Goal: Navigation & Orientation: Understand site structure

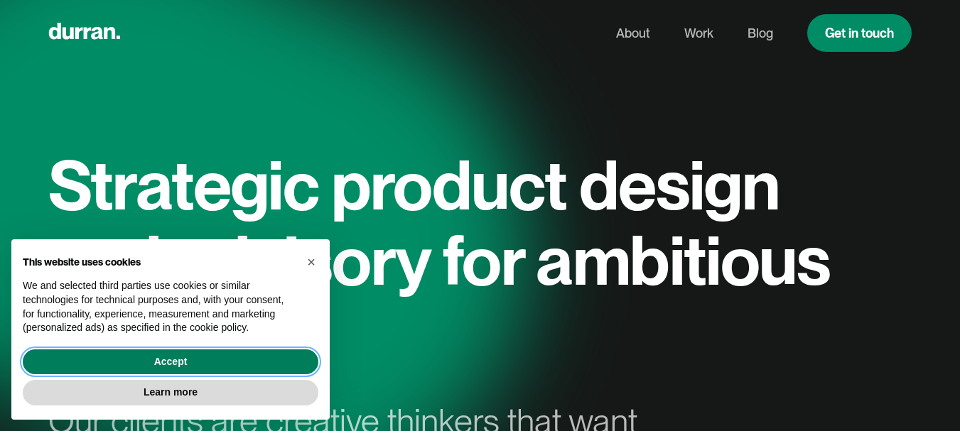
click at [171, 362] on button "Accept" at bounding box center [171, 363] width 296 height 26
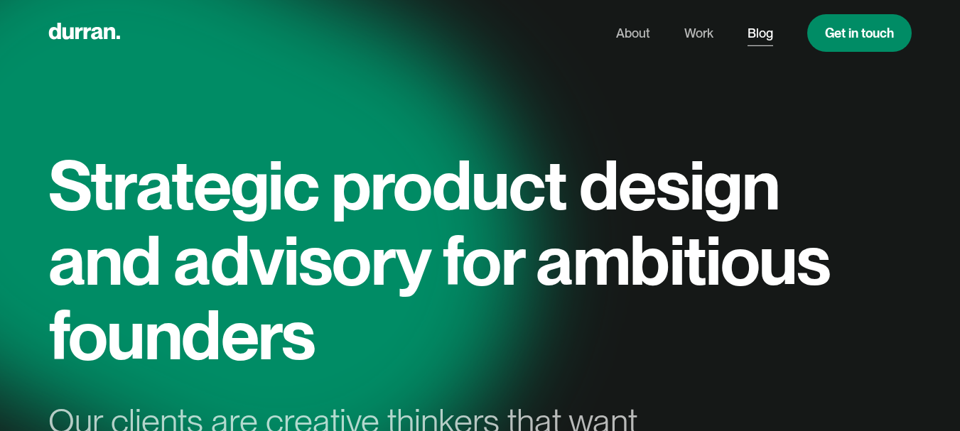
click at [753, 29] on link "Blog" at bounding box center [761, 33] width 26 height 27
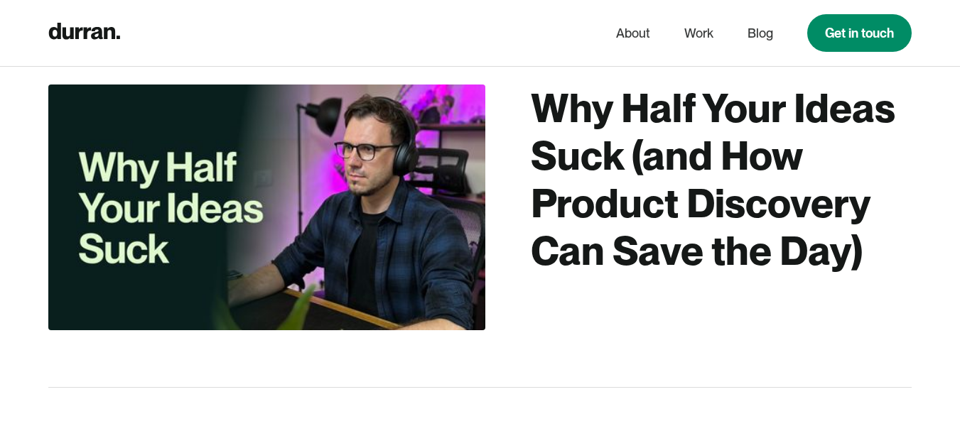
scroll to position [166, 0]
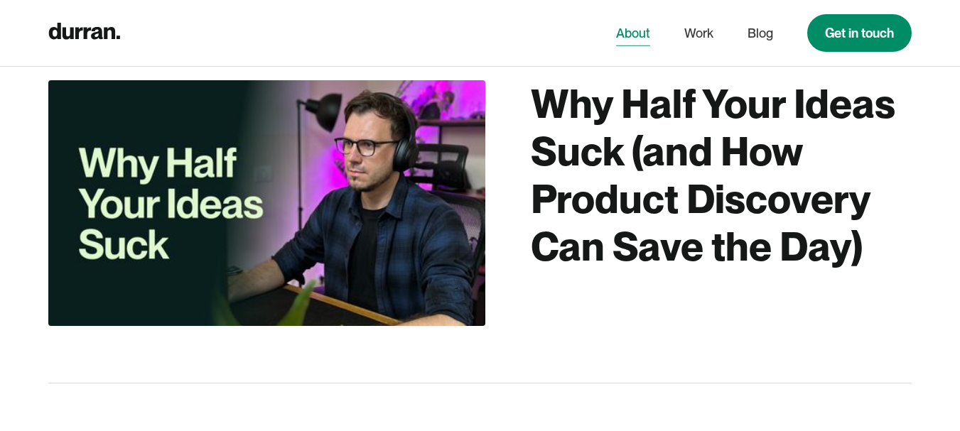
click at [644, 32] on link "About" at bounding box center [633, 33] width 34 height 27
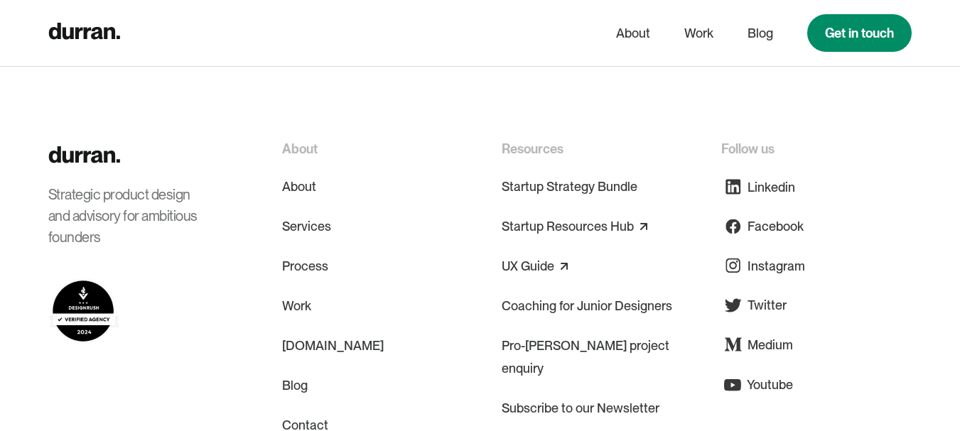
scroll to position [6419, 0]
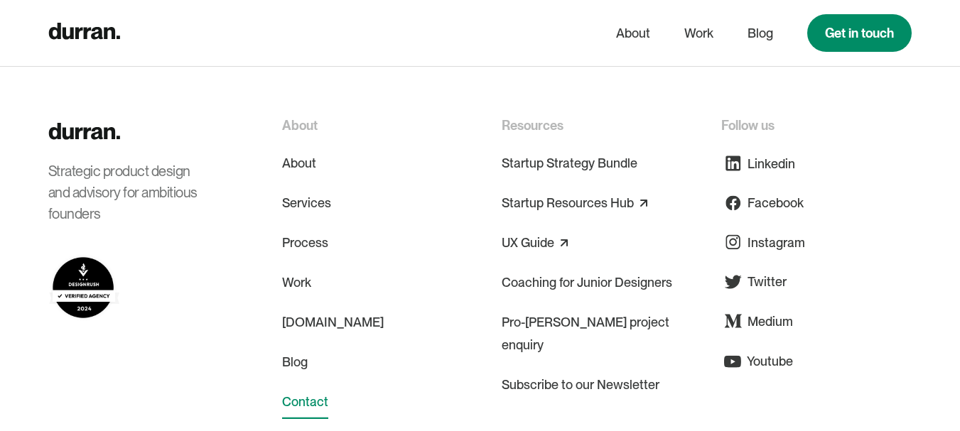
click at [306, 385] on link "Contact" at bounding box center [305, 402] width 46 height 34
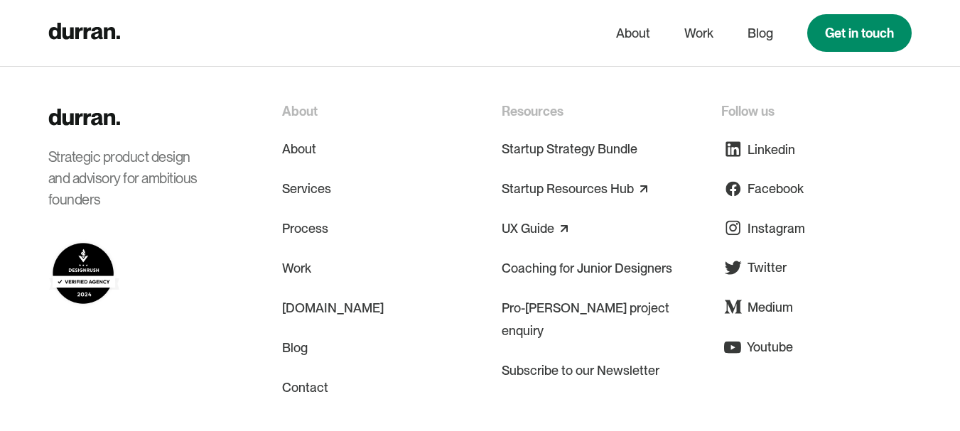
scroll to position [1279, 0]
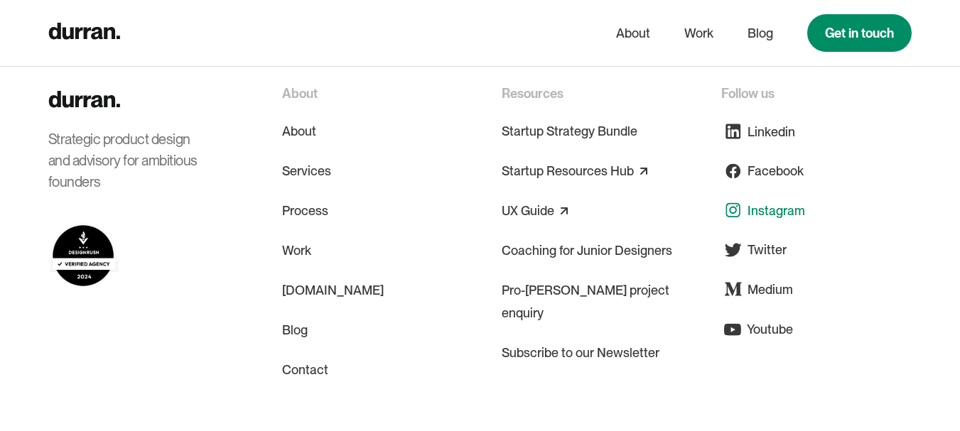
click at [754, 210] on div "Instagram" at bounding box center [777, 210] width 58 height 19
click at [300, 252] on link "Work" at bounding box center [296, 251] width 29 height 34
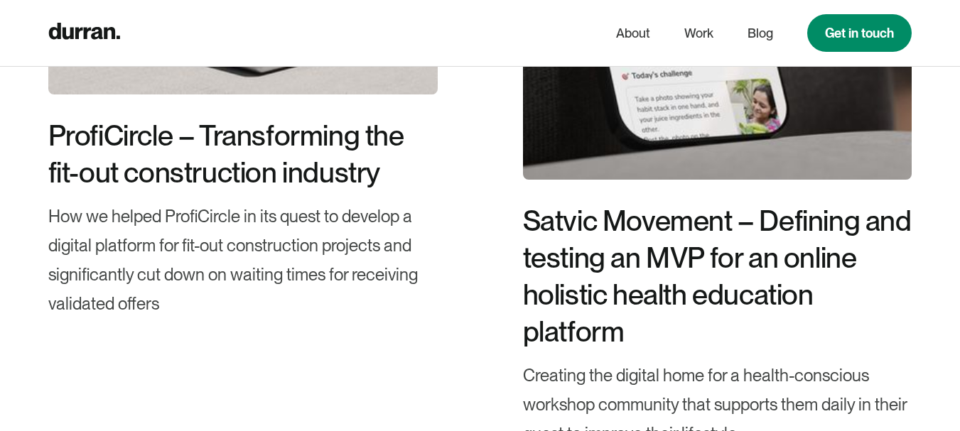
scroll to position [1706, 0]
